Goal: Find specific page/section: Find specific page/section

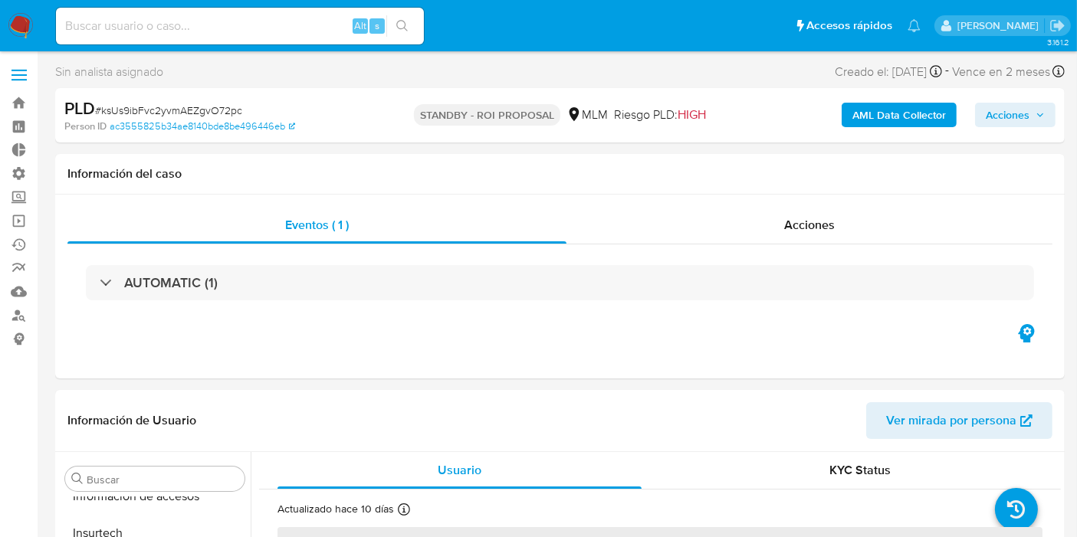
scroll to position [720, 0]
click at [143, 25] on input at bounding box center [240, 26] width 368 height 20
select select "10"
paste input "CkXY9slaTmxRk3D9JPAnXrmd"
type input "CkXY9slaTmxRk3D9JPAnXrmd"
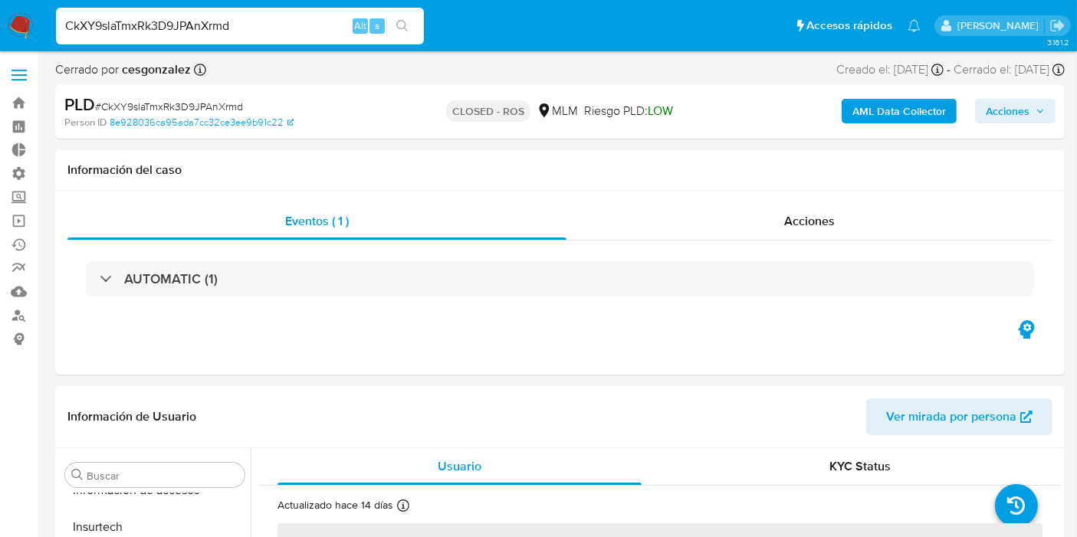
scroll to position [720, 0]
select select "10"
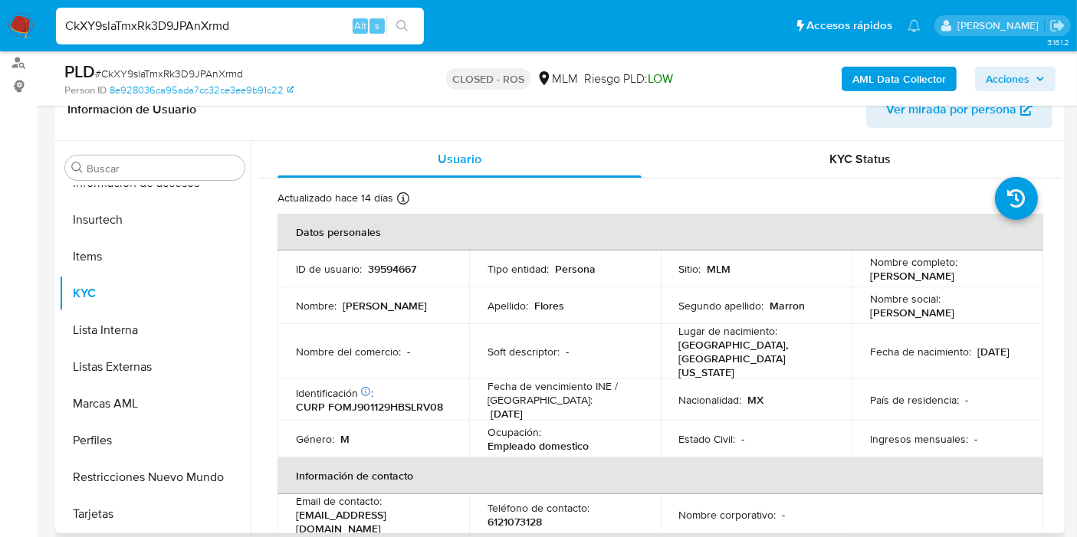
scroll to position [255, 0]
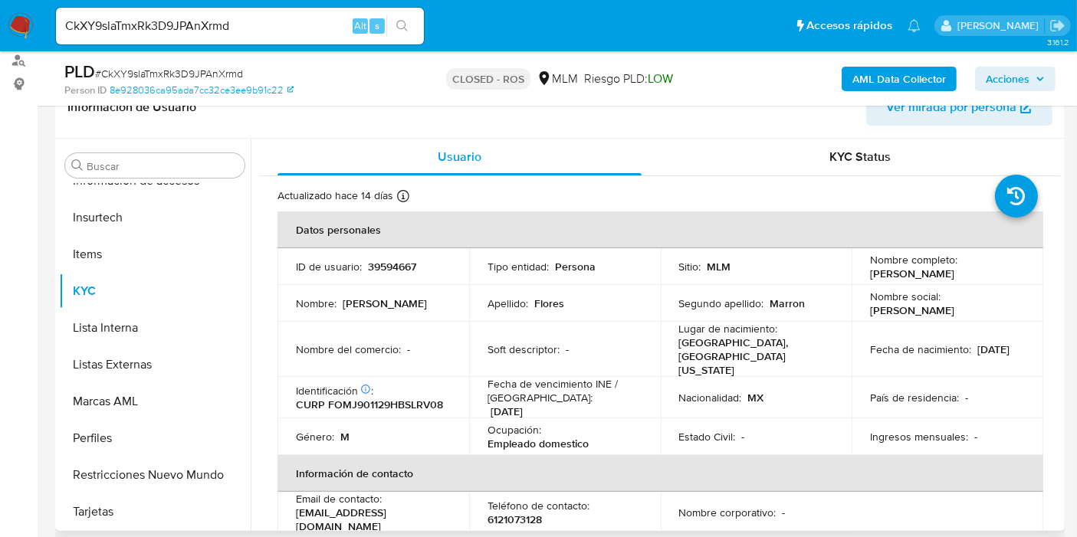
click at [388, 261] on p "39594667" at bounding box center [392, 267] width 48 height 14
copy p "39594667"
